Goal: Communication & Community: Participate in discussion

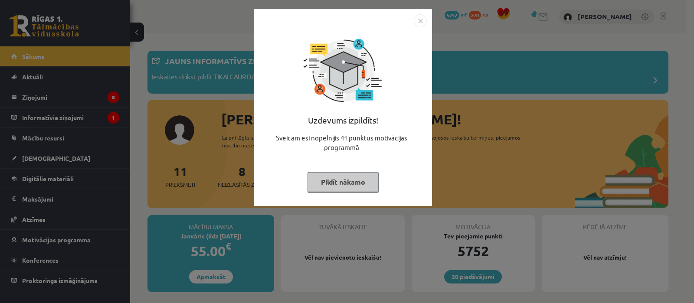
click at [349, 177] on button "Pildīt nākamo" at bounding box center [342, 182] width 71 height 20
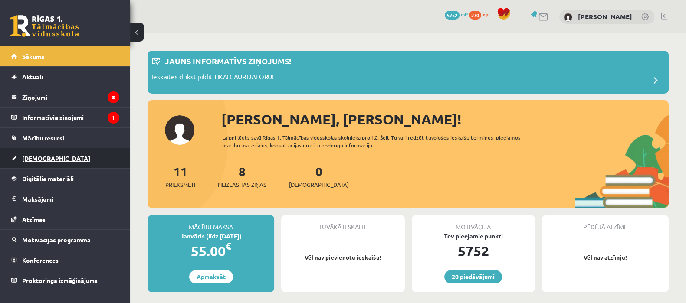
click at [42, 159] on span "[DEMOGRAPHIC_DATA]" at bounding box center [56, 158] width 68 height 8
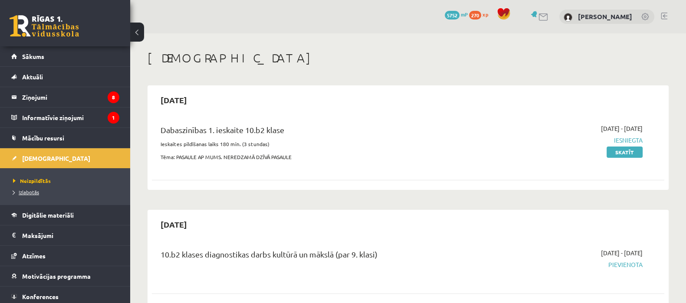
click at [33, 191] on span "Izlabotās" at bounding box center [26, 192] width 26 height 7
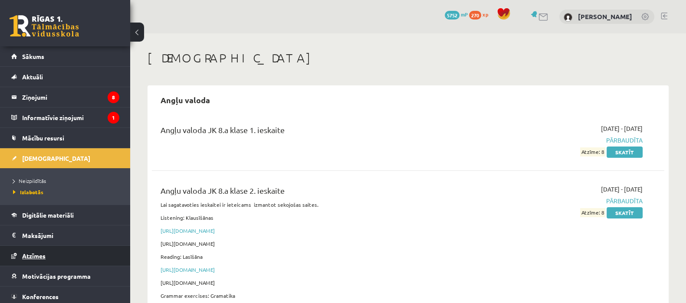
click at [41, 252] on span "Atzīmes" at bounding box center [33, 256] width 23 height 8
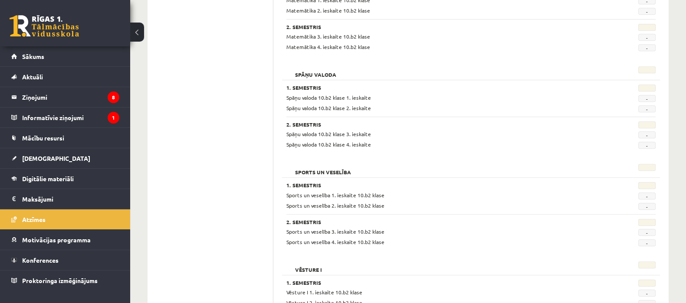
scroll to position [834, 0]
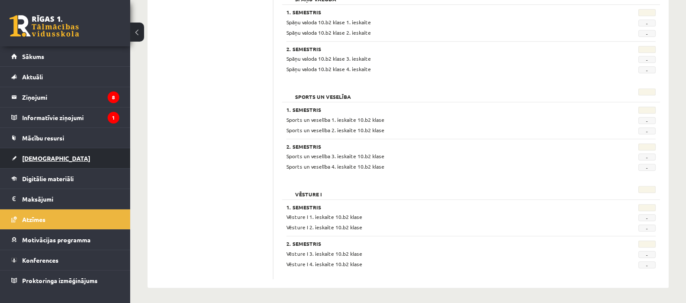
click at [33, 157] on span "[DEMOGRAPHIC_DATA]" at bounding box center [56, 158] width 68 height 8
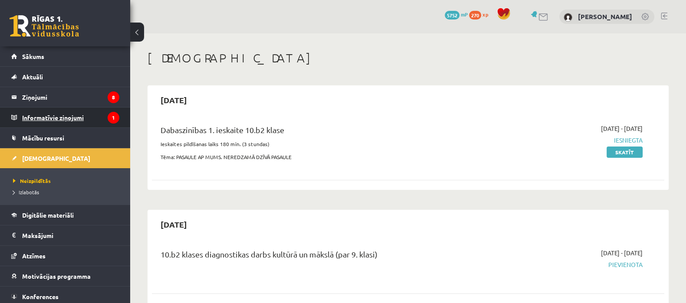
click at [66, 115] on legend "Informatīvie ziņojumi 1" at bounding box center [70, 118] width 97 height 20
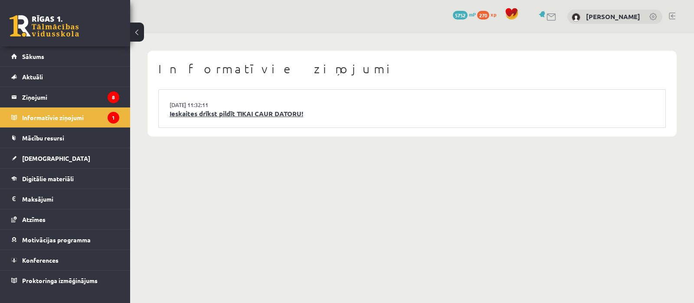
click at [231, 114] on link "Ieskaites drīkst pildīt TIKAI CAUR DATORU!" at bounding box center [412, 114] width 485 height 10
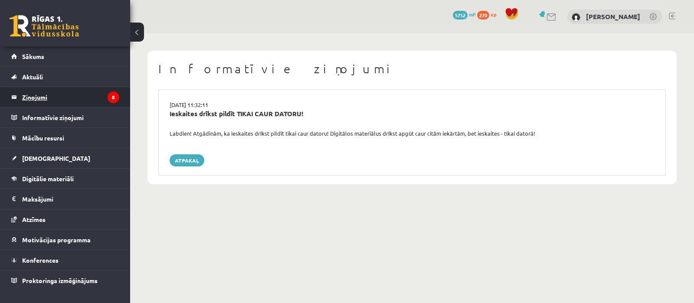
click at [32, 96] on legend "Ziņojumi 8" at bounding box center [70, 97] width 97 height 20
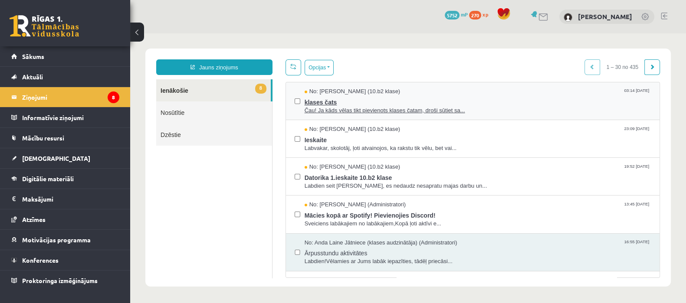
click at [307, 100] on span "klases čats" at bounding box center [477, 101] width 346 height 11
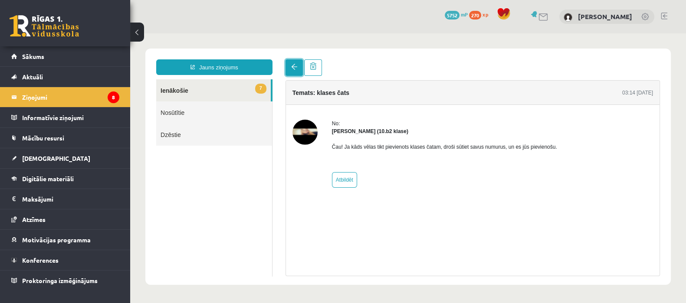
click at [297, 67] on link at bounding box center [293, 67] width 17 height 16
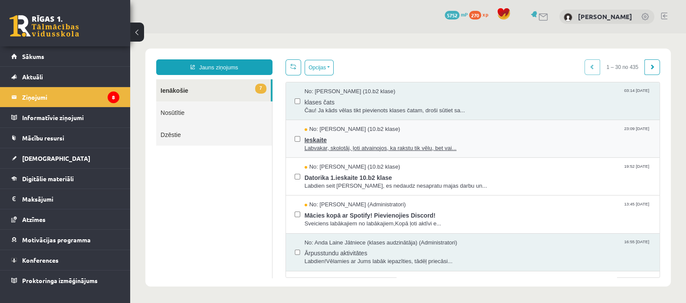
click at [313, 139] on span "Ieskaite" at bounding box center [477, 139] width 346 height 11
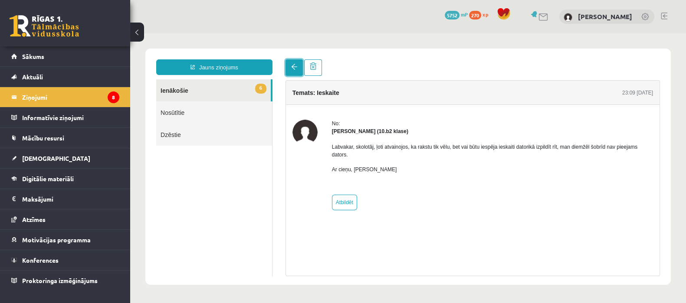
click at [291, 67] on span at bounding box center [294, 67] width 6 height 6
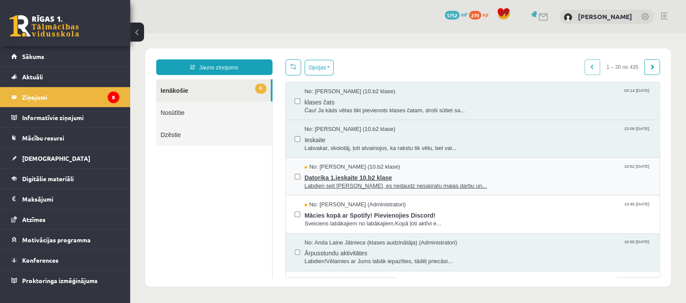
click at [324, 175] on span "Datorika 1.ieskaite 10.b2 klase" at bounding box center [477, 176] width 346 height 11
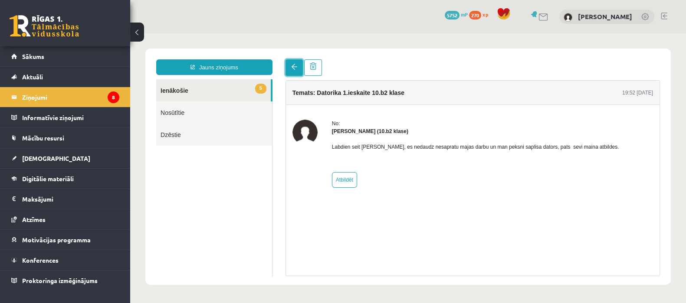
click at [294, 65] on span at bounding box center [294, 67] width 6 height 6
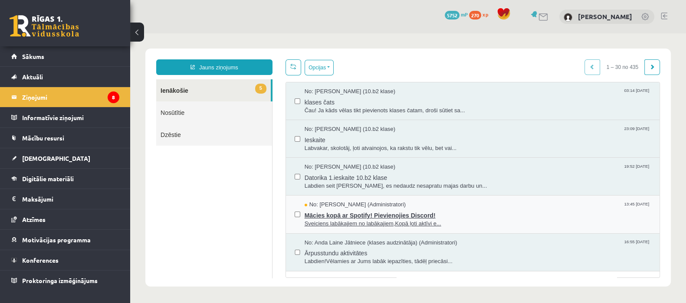
click at [317, 209] on span "Mācies kopā ar Spotify! Pievienojies Discord!" at bounding box center [477, 214] width 346 height 11
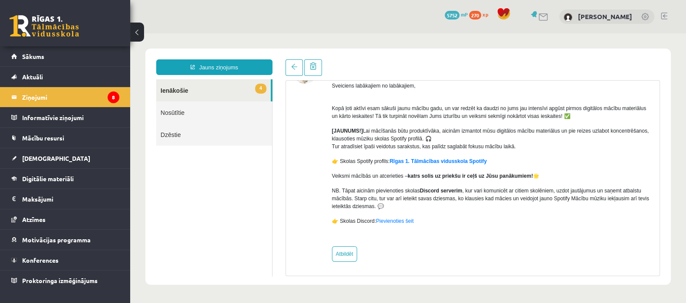
scroll to position [62, 0]
click at [293, 65] on span at bounding box center [294, 67] width 6 height 6
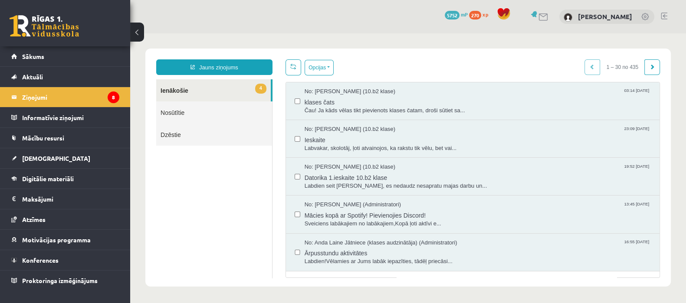
scroll to position [0, 0]
